Goal: Information Seeking & Learning: Learn about a topic

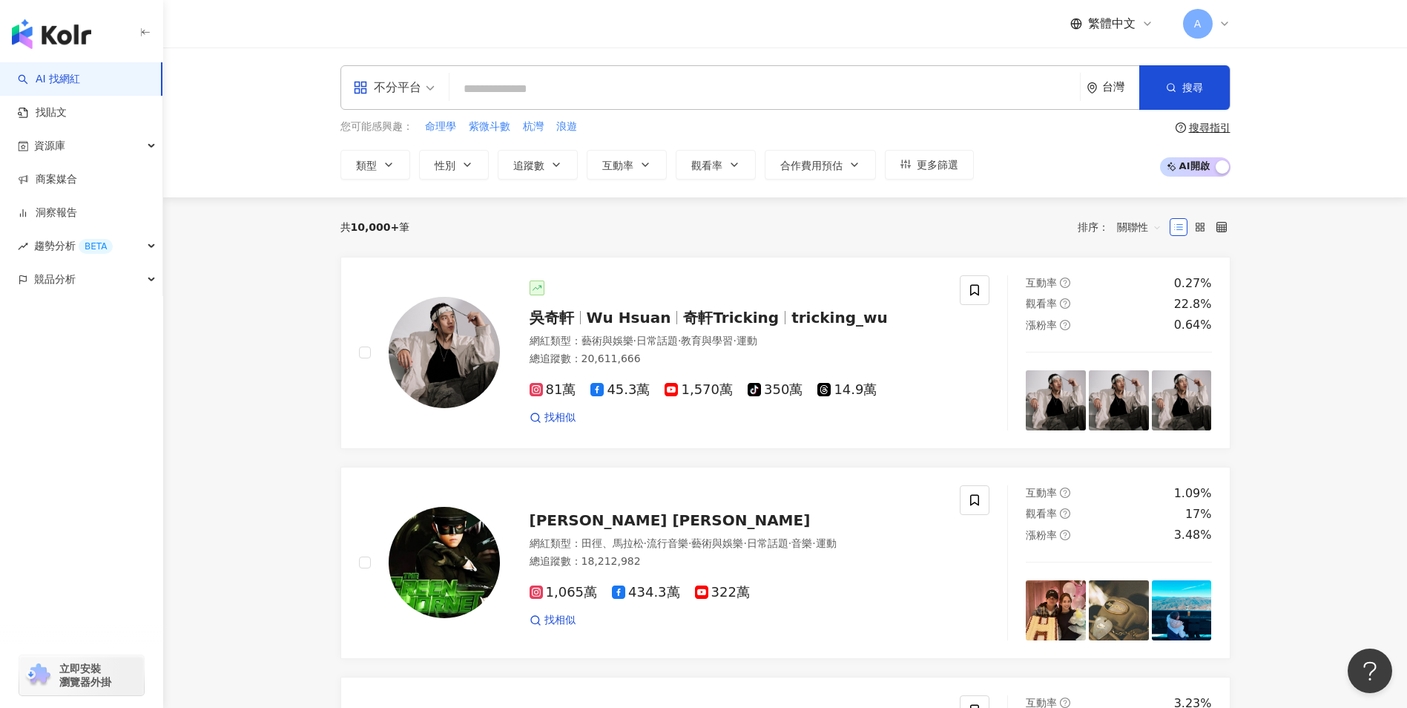
click at [1244, 33] on div "繁體中文 A" at bounding box center [785, 23] width 949 height 47
click at [1224, 27] on icon at bounding box center [1224, 24] width 12 height 12
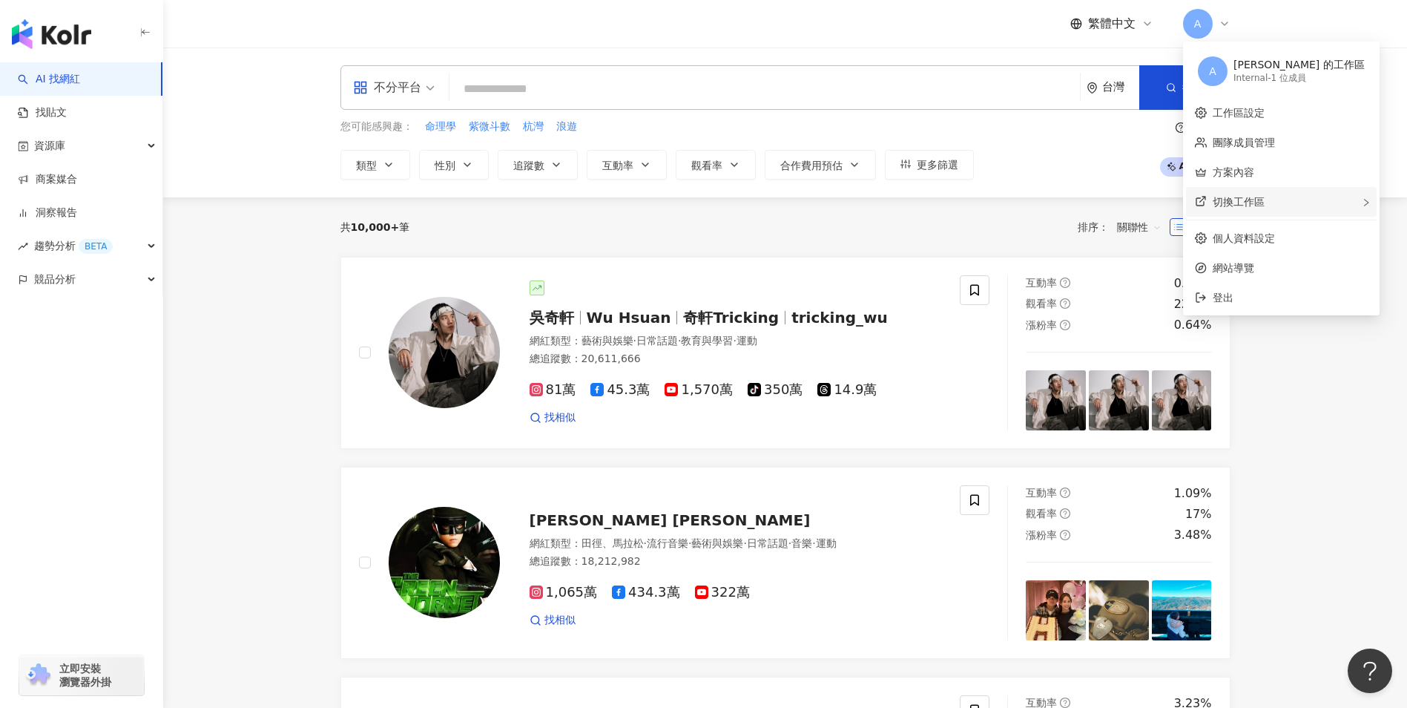
click at [1256, 197] on span "切換工作區" at bounding box center [1239, 202] width 52 height 12
click at [1009, 192] on div "不分平台 台灣 搜尋 您可能感興趣： 命理學 紫微斗數 杭灣 浪遊 類型 性別 追蹤數 互動率 觀看率 合作費用預估 更多篩選 搜尋指引 AI 開啟 AI 關閉" at bounding box center [785, 122] width 1244 height 150
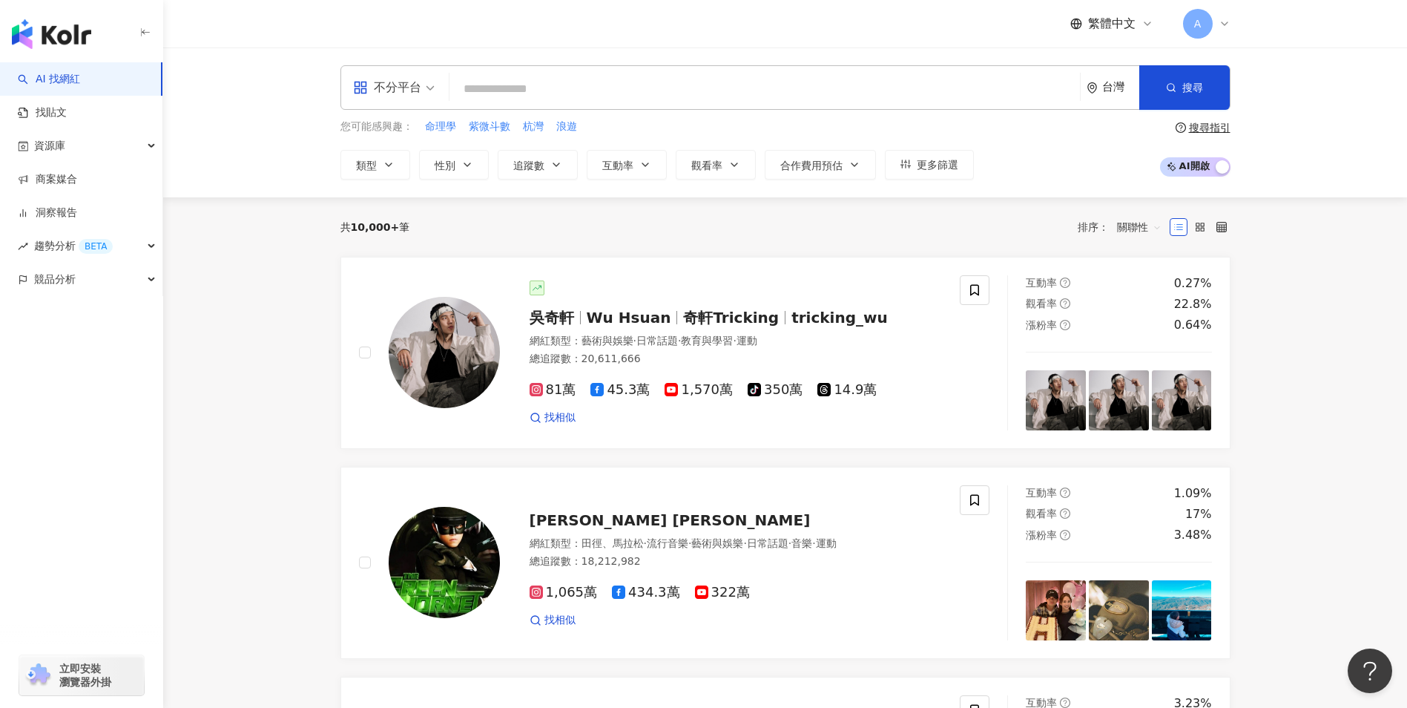
click at [1226, 25] on icon at bounding box center [1224, 24] width 12 height 12
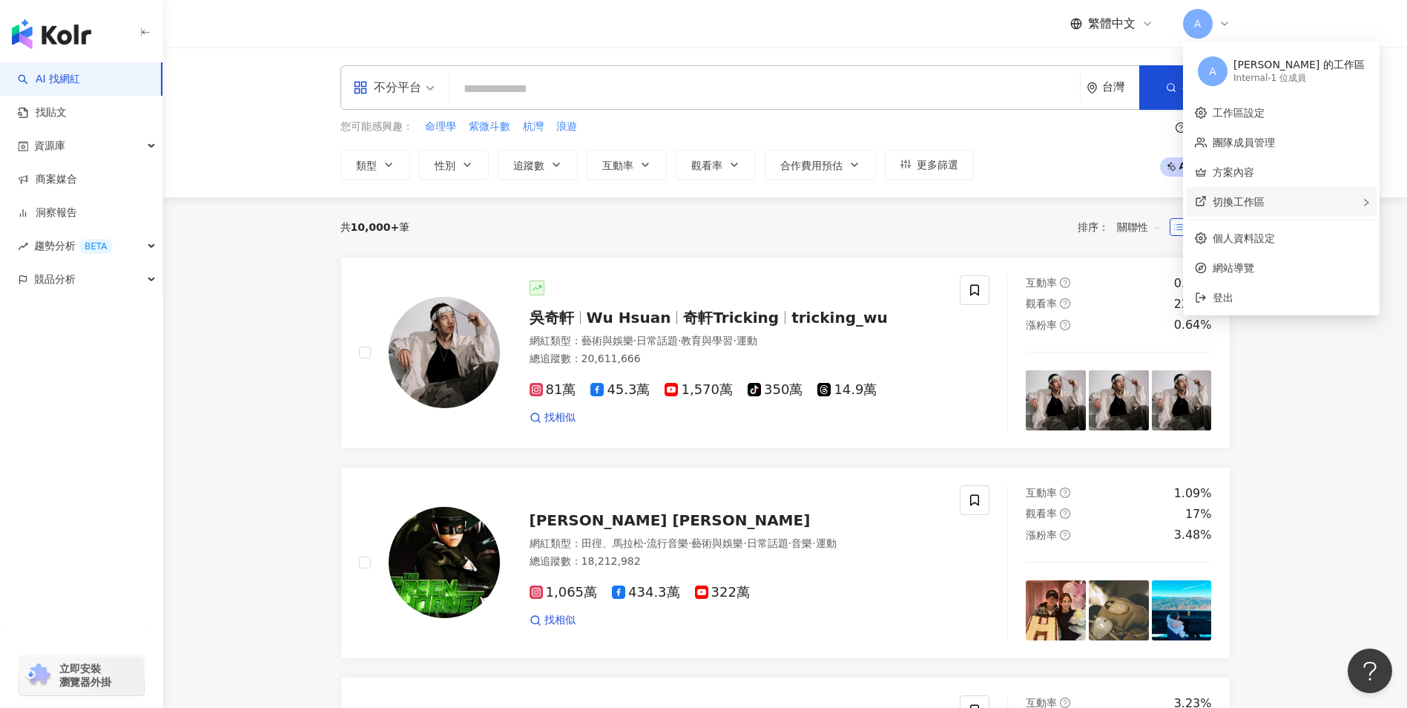
click at [1245, 207] on span "切換工作區" at bounding box center [1239, 202] width 52 height 12
click at [1015, 225] on div "共 10,000+ 筆 排序： 關聯性" at bounding box center [785, 227] width 890 height 24
